Goal: Check status: Check status

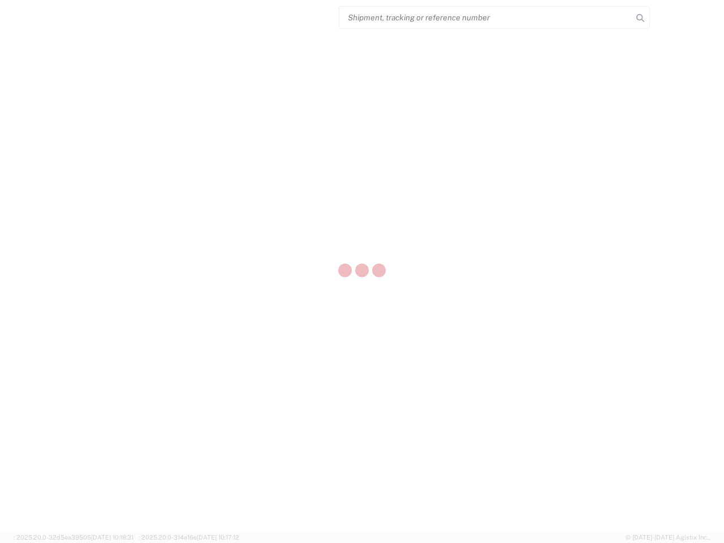
select select "US"
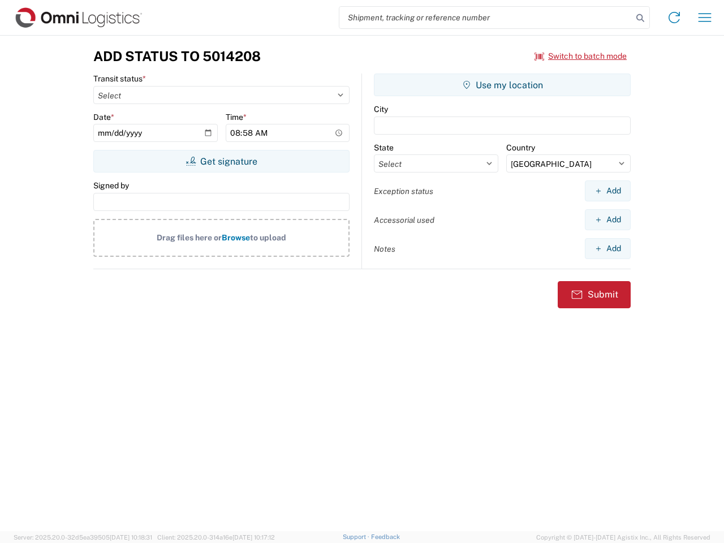
click at [486, 18] on input "search" at bounding box center [486, 18] width 293 height 22
click at [641, 18] on icon at bounding box center [641, 18] width 16 height 16
click at [675, 18] on icon at bounding box center [674, 17] width 18 height 18
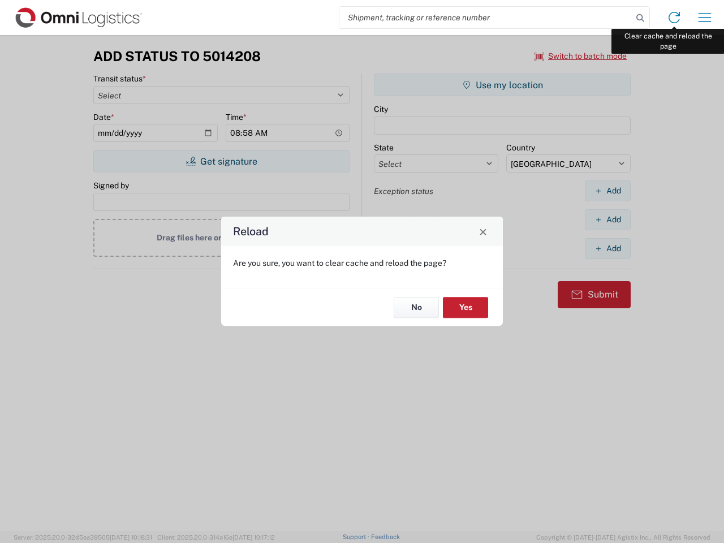
click at [705, 18] on div "Reload Are you sure, you want to clear cache and reload the page? No Yes" at bounding box center [362, 271] width 724 height 543
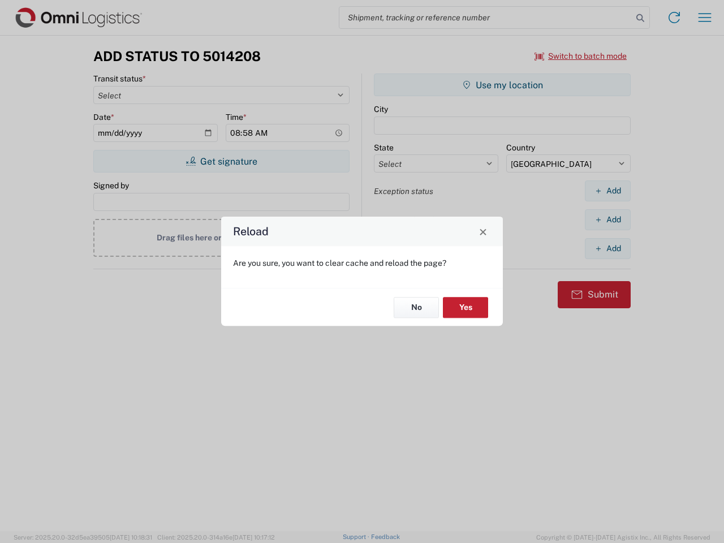
click at [581, 56] on div "Reload Are you sure, you want to clear cache and reload the page? No Yes" at bounding box center [362, 271] width 724 height 543
click at [221, 161] on div "Reload Are you sure, you want to clear cache and reload the page? No Yes" at bounding box center [362, 271] width 724 height 543
click at [503, 85] on div "Reload Are you sure, you want to clear cache and reload the page? No Yes" at bounding box center [362, 271] width 724 height 543
click at [608, 191] on div "Reload Are you sure, you want to clear cache and reload the page? No Yes" at bounding box center [362, 271] width 724 height 543
click at [608, 220] on div "Reload Are you sure, you want to clear cache and reload the page? No Yes" at bounding box center [362, 271] width 724 height 543
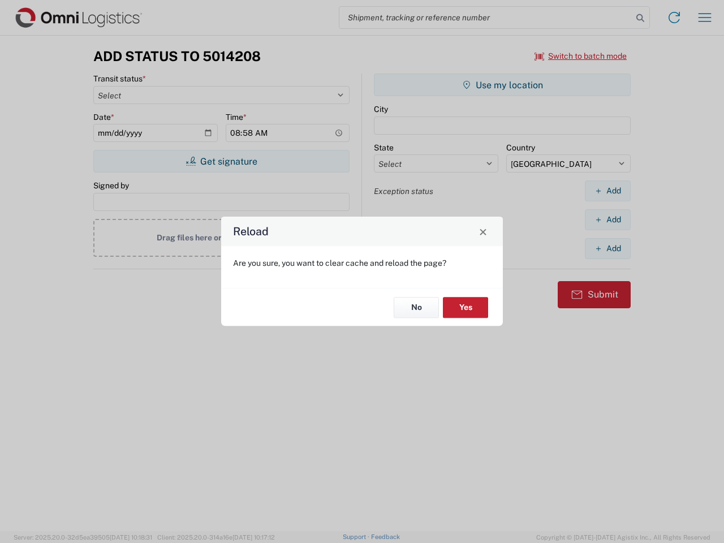
click at [608, 248] on div "Reload Are you sure, you want to clear cache and reload the page? No Yes" at bounding box center [362, 271] width 724 height 543
